Goal: Task Accomplishment & Management: Manage account settings

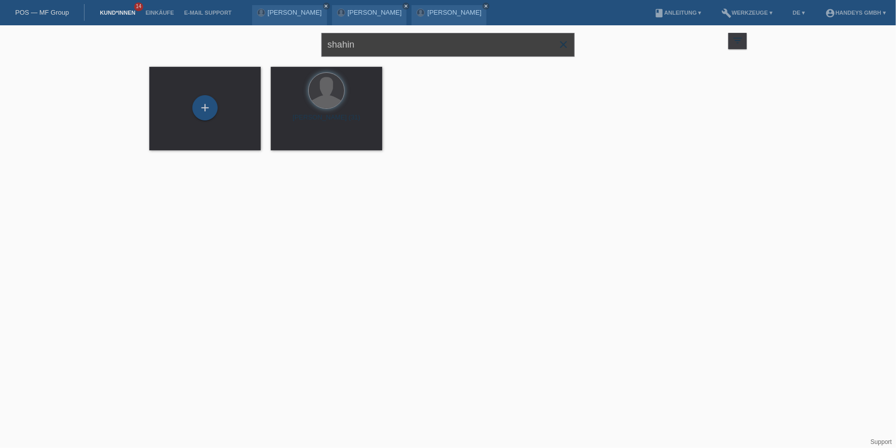
drag, startPoint x: 373, startPoint y: 46, endPoint x: 274, endPoint y: 45, distance: 98.2
click at [274, 45] on div "shahin close filter_list view_module Alle Kund*innen anzeigen star Markierte Ku…" at bounding box center [448, 43] width 608 height 36
type input "THAYANI"
drag, startPoint x: 308, startPoint y: 139, endPoint x: 298, endPoint y: 156, distance: 19.3
click at [308, 139] on span "Anzeigen" at bounding box center [299, 142] width 27 height 8
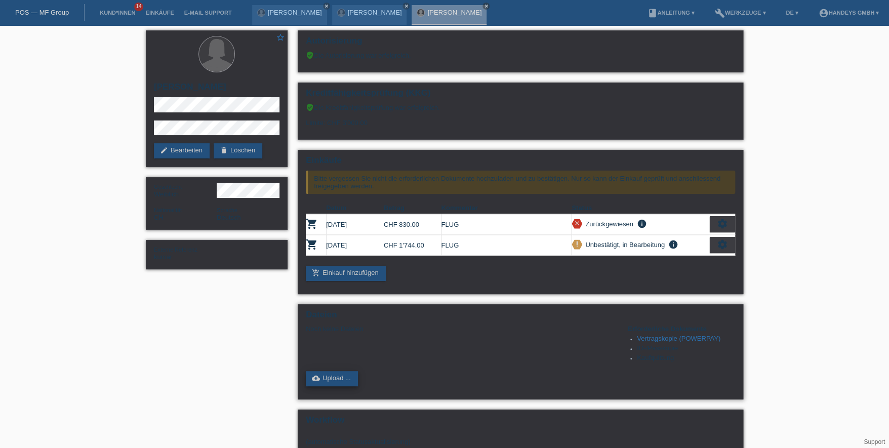
click at [337, 376] on link "cloud_upload Upload ..." at bounding box center [332, 378] width 52 height 15
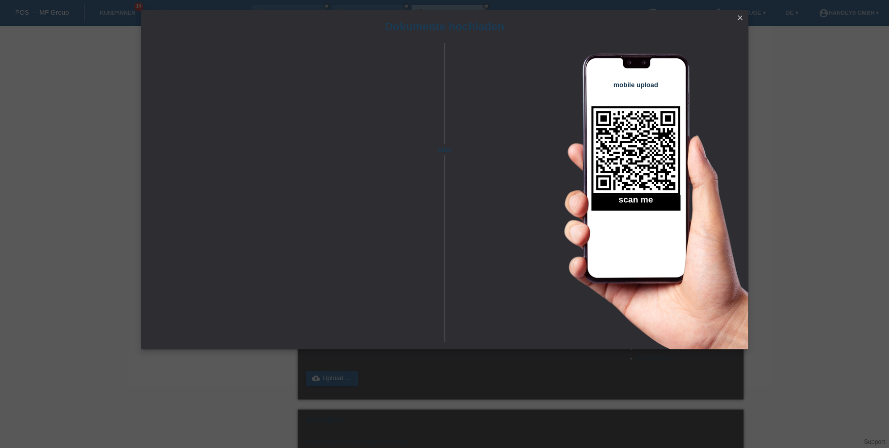
click at [742, 18] on icon "close" at bounding box center [740, 18] width 8 height 8
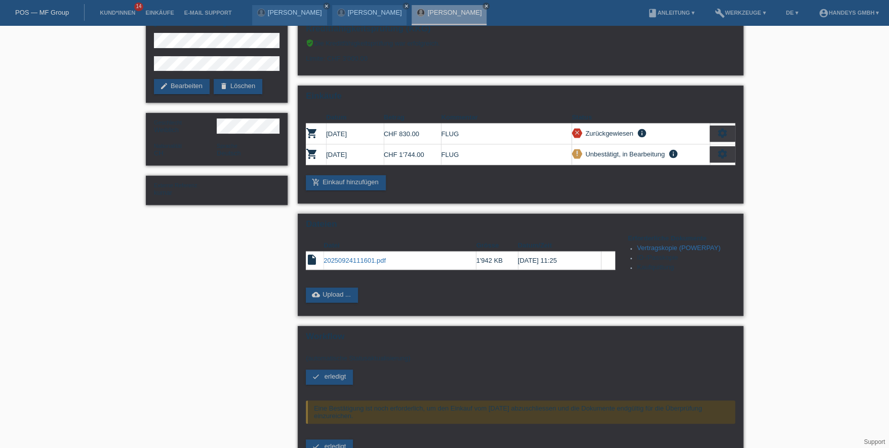
scroll to position [160, 0]
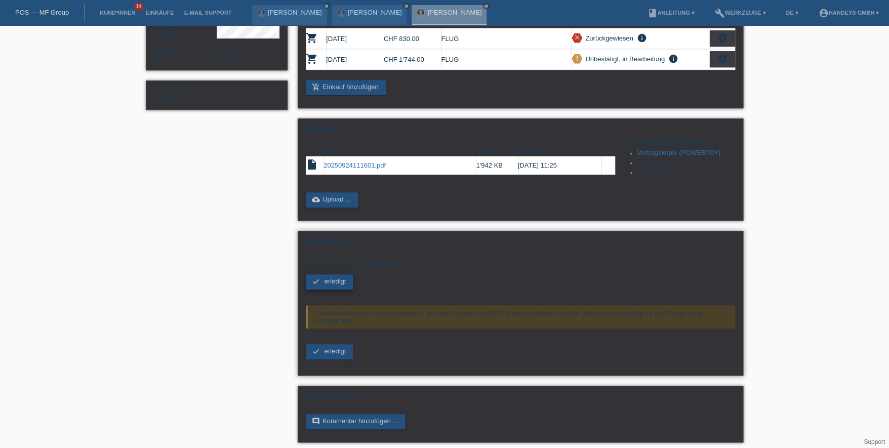
click at [330, 281] on link "check erledigt" at bounding box center [329, 281] width 47 height 15
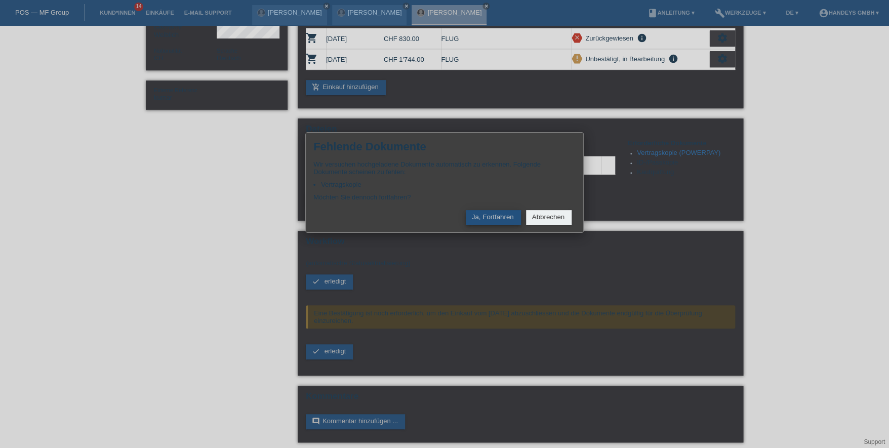
click at [486, 216] on button "Ja, Fortfahren" at bounding box center [493, 217] width 55 height 15
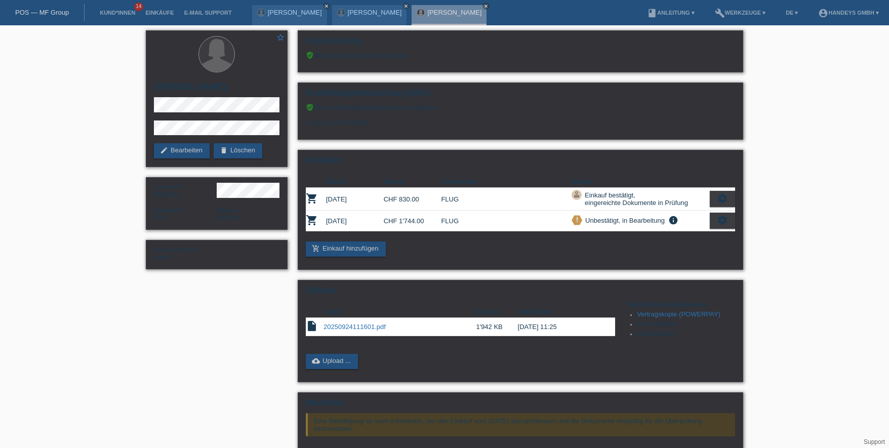
scroll to position [108, 0]
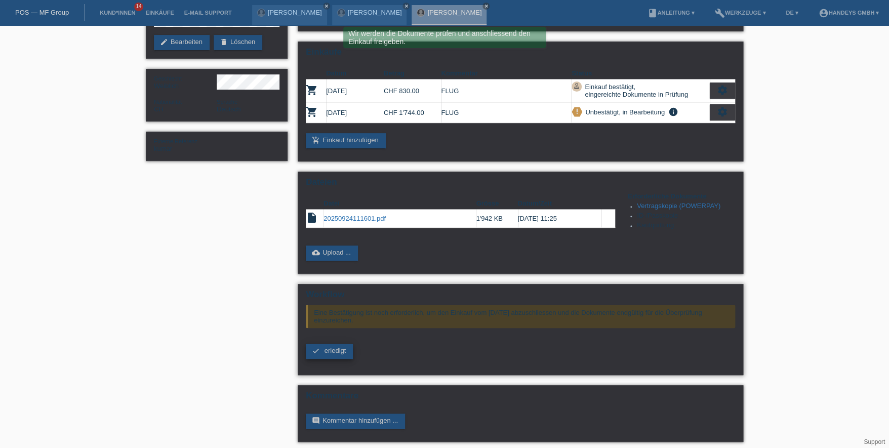
click at [329, 347] on span "erledigt" at bounding box center [336, 351] width 22 height 8
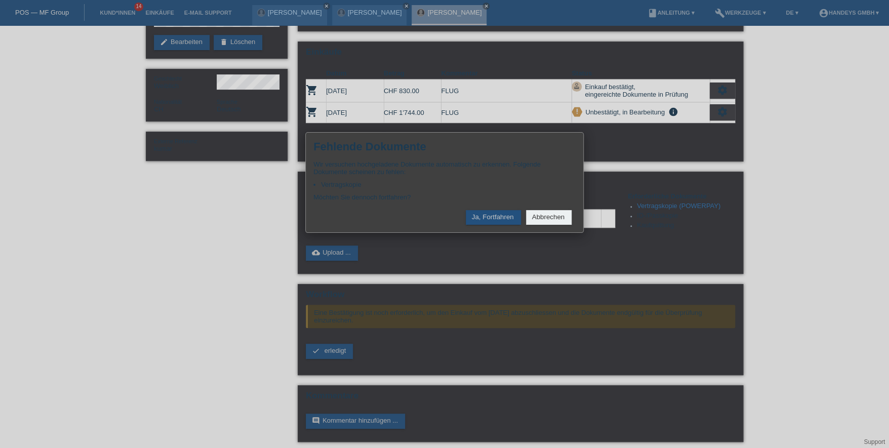
click at [489, 209] on div "× Fehlende Dokumente Wir versuchen hochgeladene Dokumente automatisch zu erkenn…" at bounding box center [444, 182] width 279 height 101
click at [492, 217] on button "Ja, Fortfahren" at bounding box center [493, 217] width 55 height 15
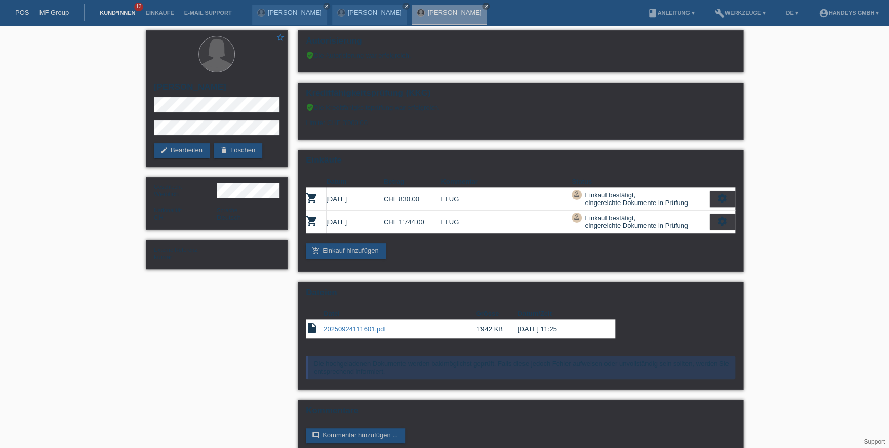
click at [131, 12] on link "Kund*innen" at bounding box center [118, 13] width 46 height 6
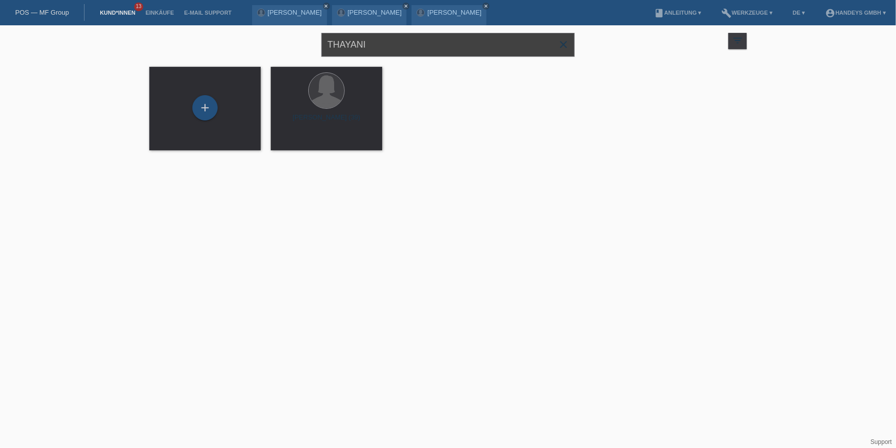
drag, startPoint x: 406, startPoint y: 43, endPoint x: 275, endPoint y: 55, distance: 130.7
click at [275, 55] on div "THAYANI close filter_list view_module Alle Kund*innen anzeigen star Markierte […" at bounding box center [448, 43] width 608 height 36
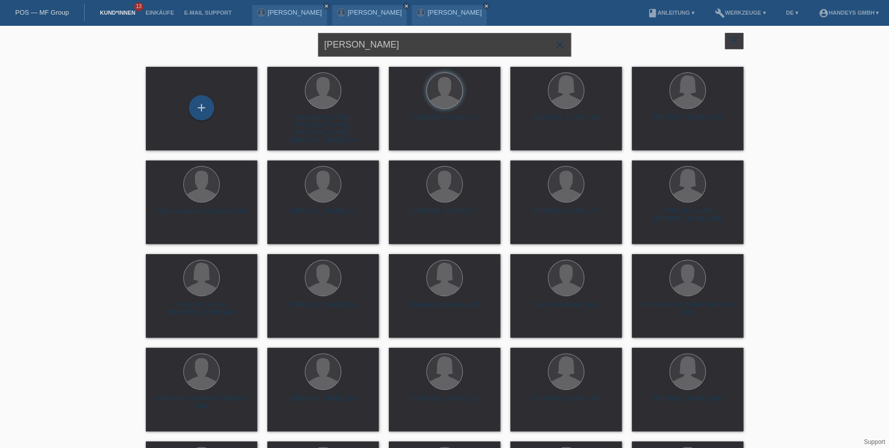
click at [369, 46] on input "sri hari" at bounding box center [444, 45] width 253 height 24
type input "sri hariharan"
click at [303, 138] on span "Anzeigen" at bounding box center [296, 142] width 27 height 8
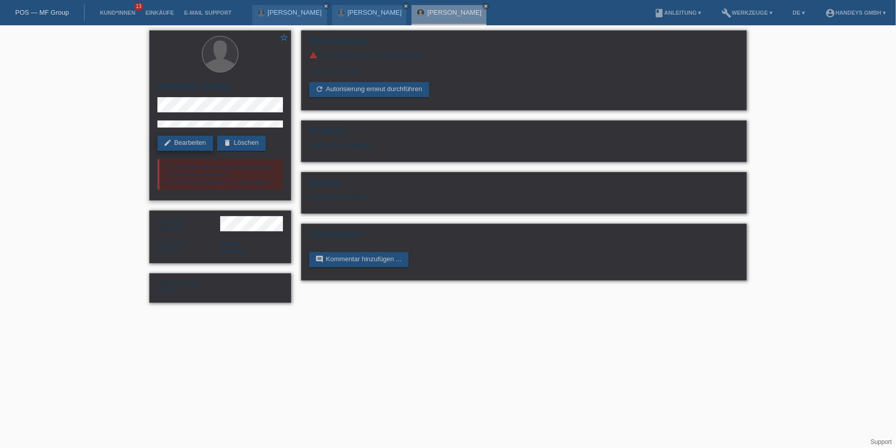
click at [196, 151] on link "edit Bearbeiten" at bounding box center [185, 143] width 56 height 15
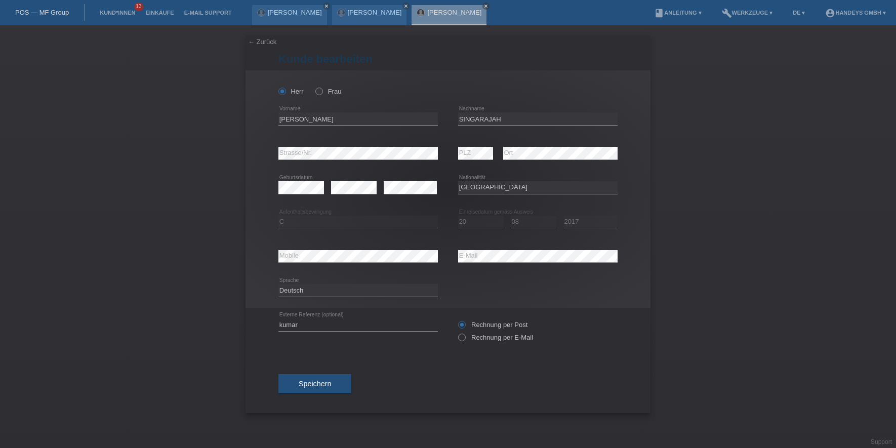
select select "LK"
select select "C"
select select "20"
select select "08"
select select "2017"
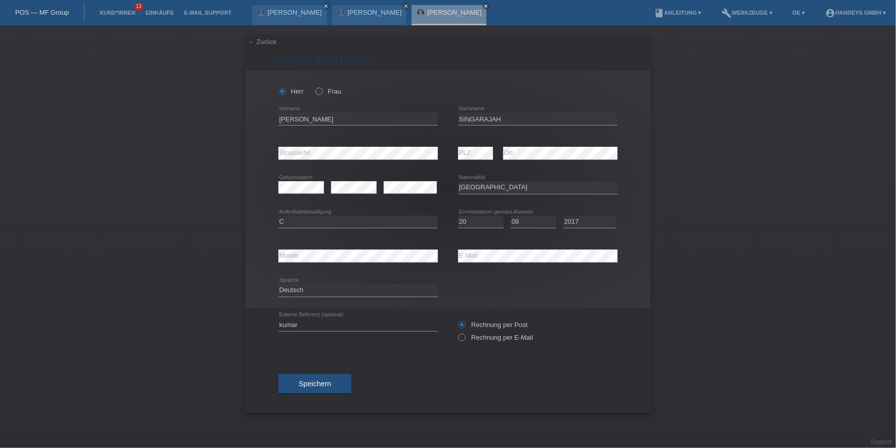
click at [105, 264] on div "← Zurück [PERSON_NAME] bearbeiten [PERSON_NAME] Frau [PERSON_NAME] error Vorname" at bounding box center [448, 236] width 896 height 423
click at [315, 381] on span "Speichern" at bounding box center [315, 384] width 32 height 8
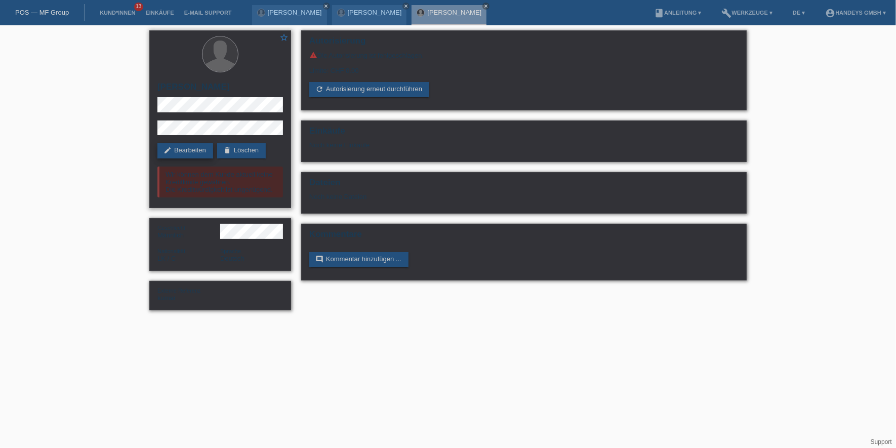
click at [194, 158] on link "edit Bearbeiten" at bounding box center [185, 150] width 56 height 15
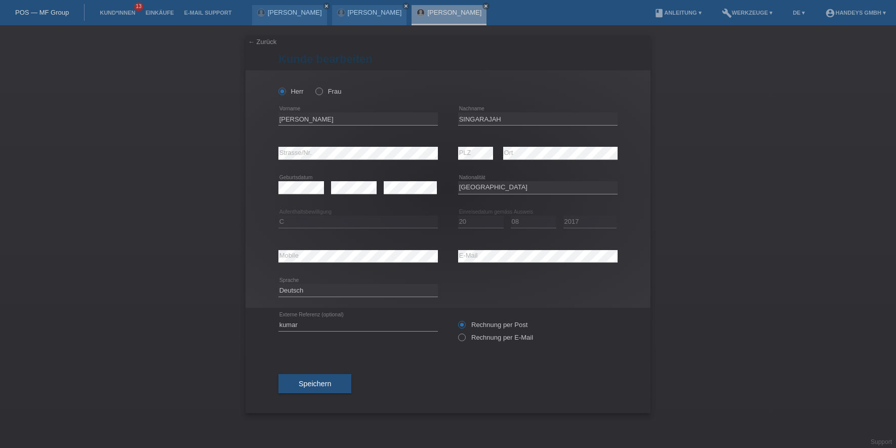
select select "LK"
select select "C"
select select "20"
select select "08"
select select "2017"
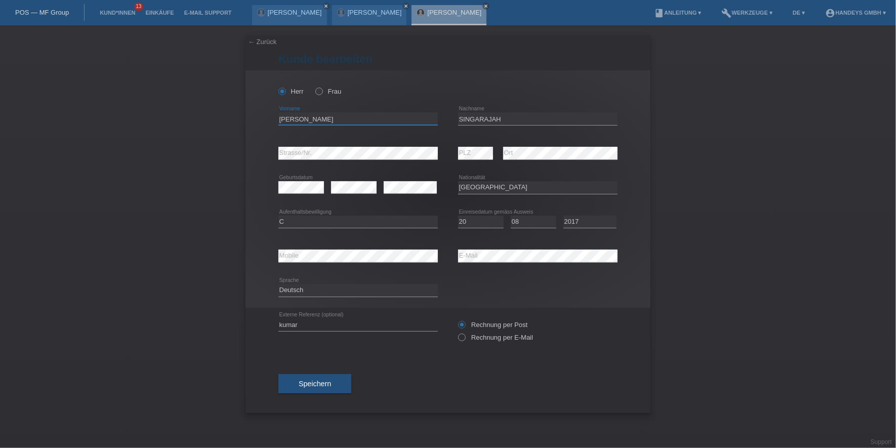
drag, startPoint x: 354, startPoint y: 117, endPoint x: 257, endPoint y: 117, distance: 97.2
click at [257, 117] on div "Herr Frau SRI HARIHARAN error Vorname" at bounding box center [448, 188] width 405 height 237
drag, startPoint x: 542, startPoint y: 118, endPoint x: 452, endPoint y: 122, distance: 90.2
click at [452, 122] on div "SRI HARIHARAN error Vorname SINGARAJAH error Nachname" at bounding box center [448, 119] width 339 height 34
drag, startPoint x: 343, startPoint y: 120, endPoint x: 251, endPoint y: 121, distance: 91.7
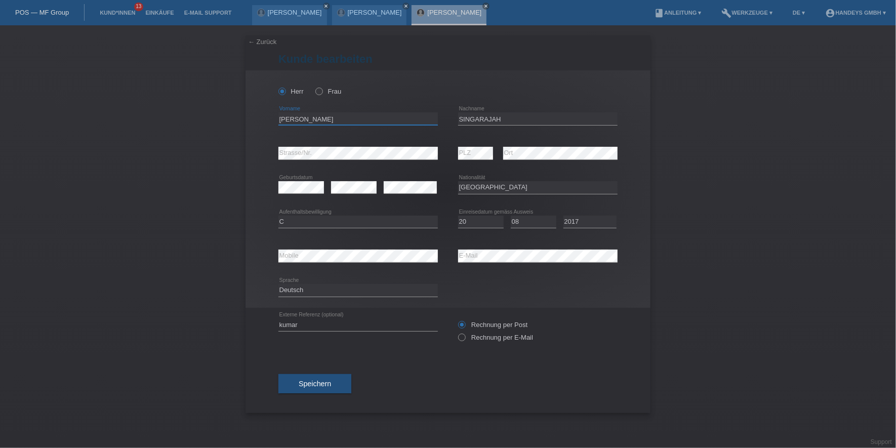
click at [251, 121] on div "Herr Frau SRI HARIHARAN error Vorname" at bounding box center [448, 188] width 405 height 237
click at [249, 148] on div "Herr Frau SRI HARIHARAN error Vorname" at bounding box center [448, 188] width 405 height 237
click at [427, 260] on div "error Mobile error E-Mail" at bounding box center [448, 256] width 339 height 34
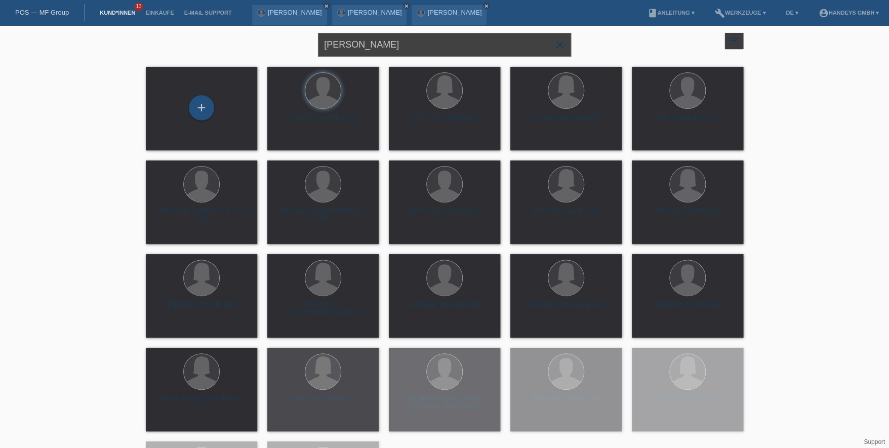
drag, startPoint x: 381, startPoint y: 41, endPoint x: 220, endPoint y: 35, distance: 161.1
click at [220, 35] on div "sri hariharan close filter_list view_module Alle Kund*innen anzeigen star Marki…" at bounding box center [445, 43] width 608 height 36
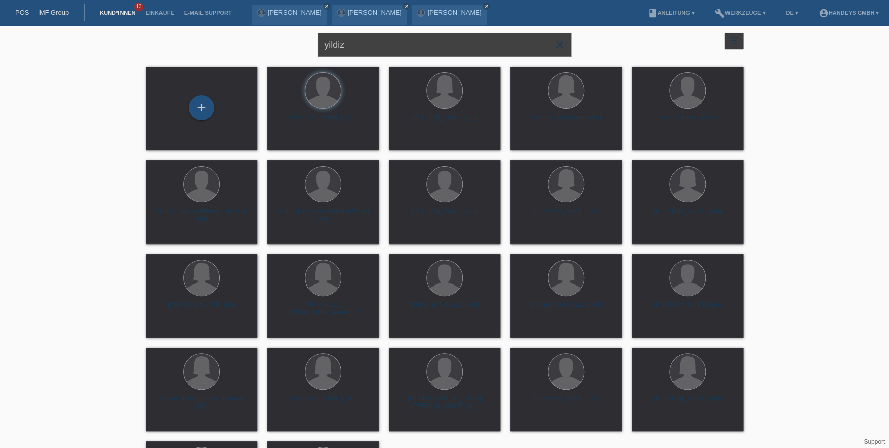
type input "yildiz"
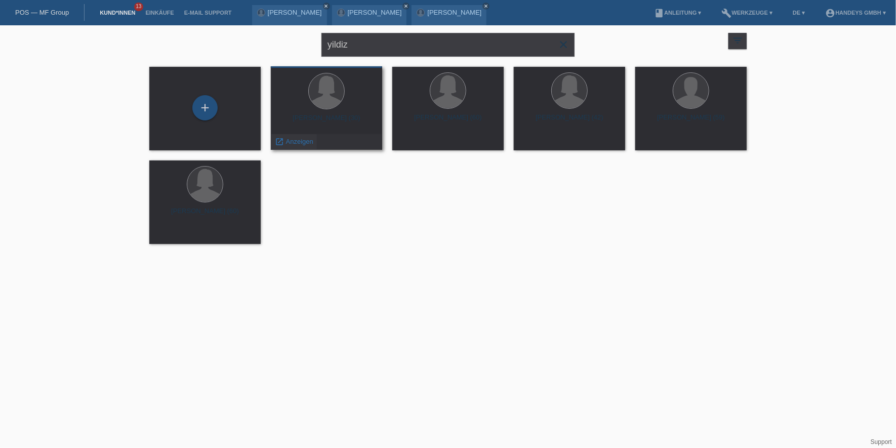
click at [314, 142] on div "launch Anzeigen" at bounding box center [294, 141] width 46 height 15
click at [309, 142] on span "Anzeigen" at bounding box center [299, 142] width 27 height 8
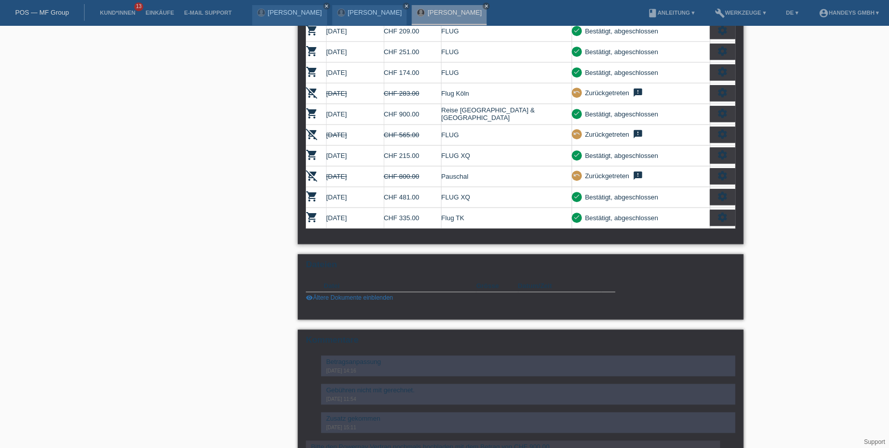
scroll to position [304, 0]
